Goal: Task Accomplishment & Management: Manage account settings

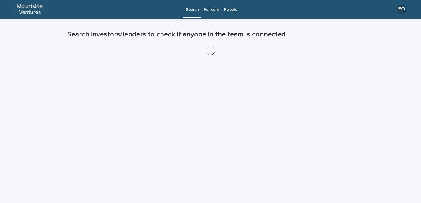
click at [209, 13] on link "Funders" at bounding box center [211, 9] width 20 height 18
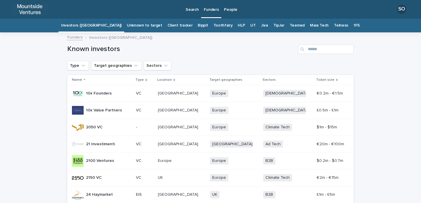
click at [334, 25] on link "Telness" at bounding box center [341, 26] width 14 height 14
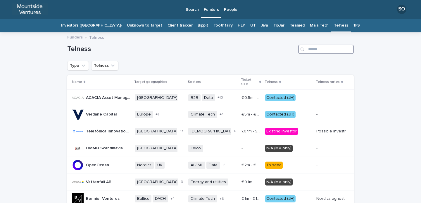
click at [319, 53] on input "Search" at bounding box center [326, 49] width 56 height 9
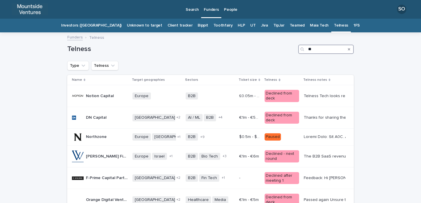
type input "*"
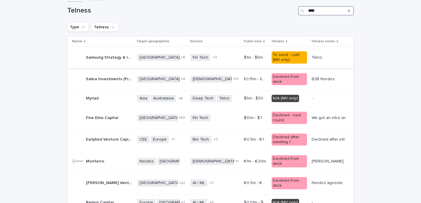
scroll to position [99, 0]
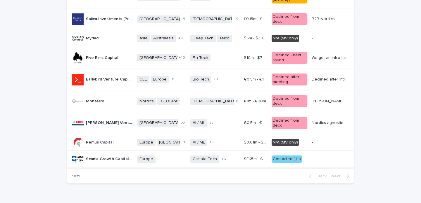
type input "****"
click at [191, 156] on span "Climate Tech" at bounding box center [204, 159] width 29 height 7
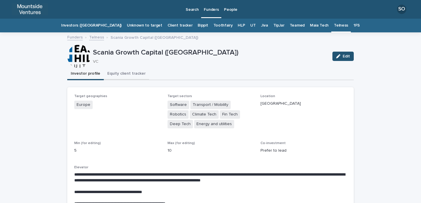
click at [128, 77] on button "Equity client tracker" at bounding box center [126, 74] width 45 height 12
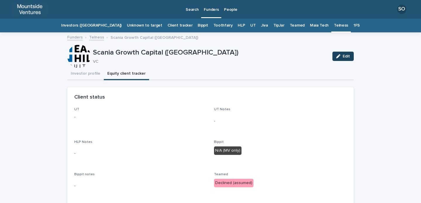
click at [343, 53] on button "Edit" at bounding box center [342, 56] width 21 height 9
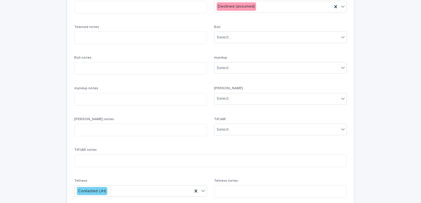
scroll to position [232, 0]
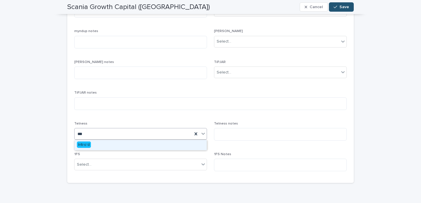
type input "****"
click at [109, 143] on div "Intro'd" at bounding box center [141, 145] width 132 height 10
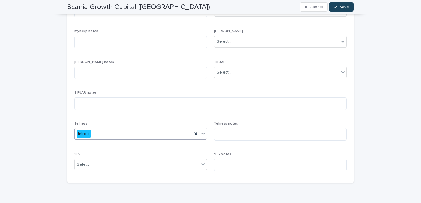
click at [345, 4] on button "Save" at bounding box center [341, 6] width 25 height 9
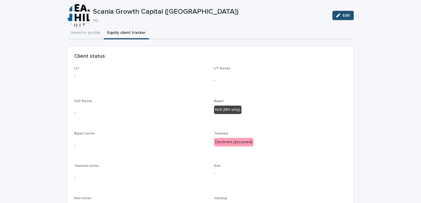
scroll to position [0, 0]
